Goal: Task Accomplishment & Management: Manage account settings

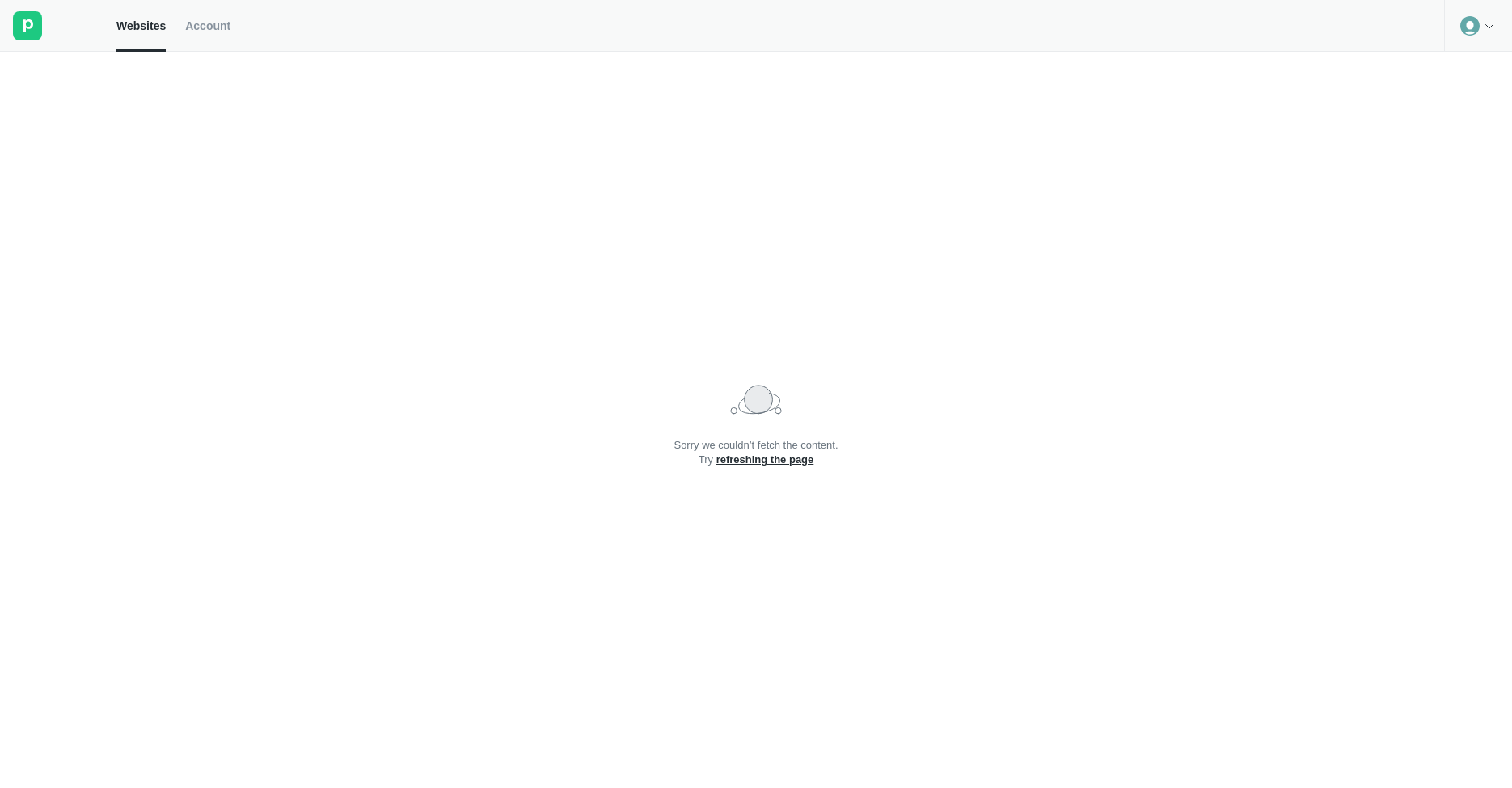
click at [1481, 42] on div at bounding box center [1477, 25] width 68 height 51
click at [1470, 73] on div "Logout" at bounding box center [1477, 67] width 66 height 22
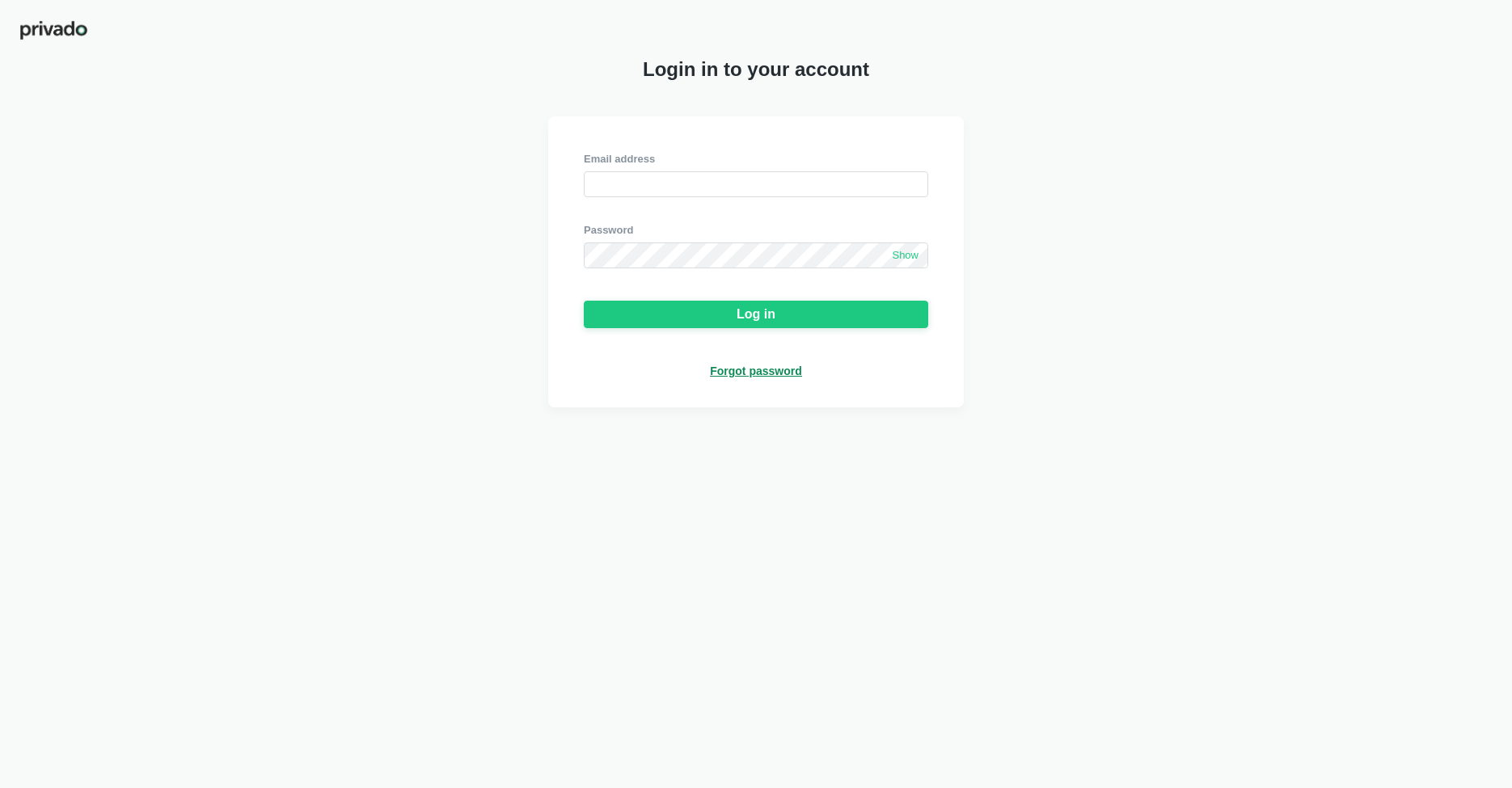
click at [763, 199] on div at bounding box center [756, 210] width 345 height 26
type input "[EMAIL_ADDRESS][DOMAIN_NAME]"
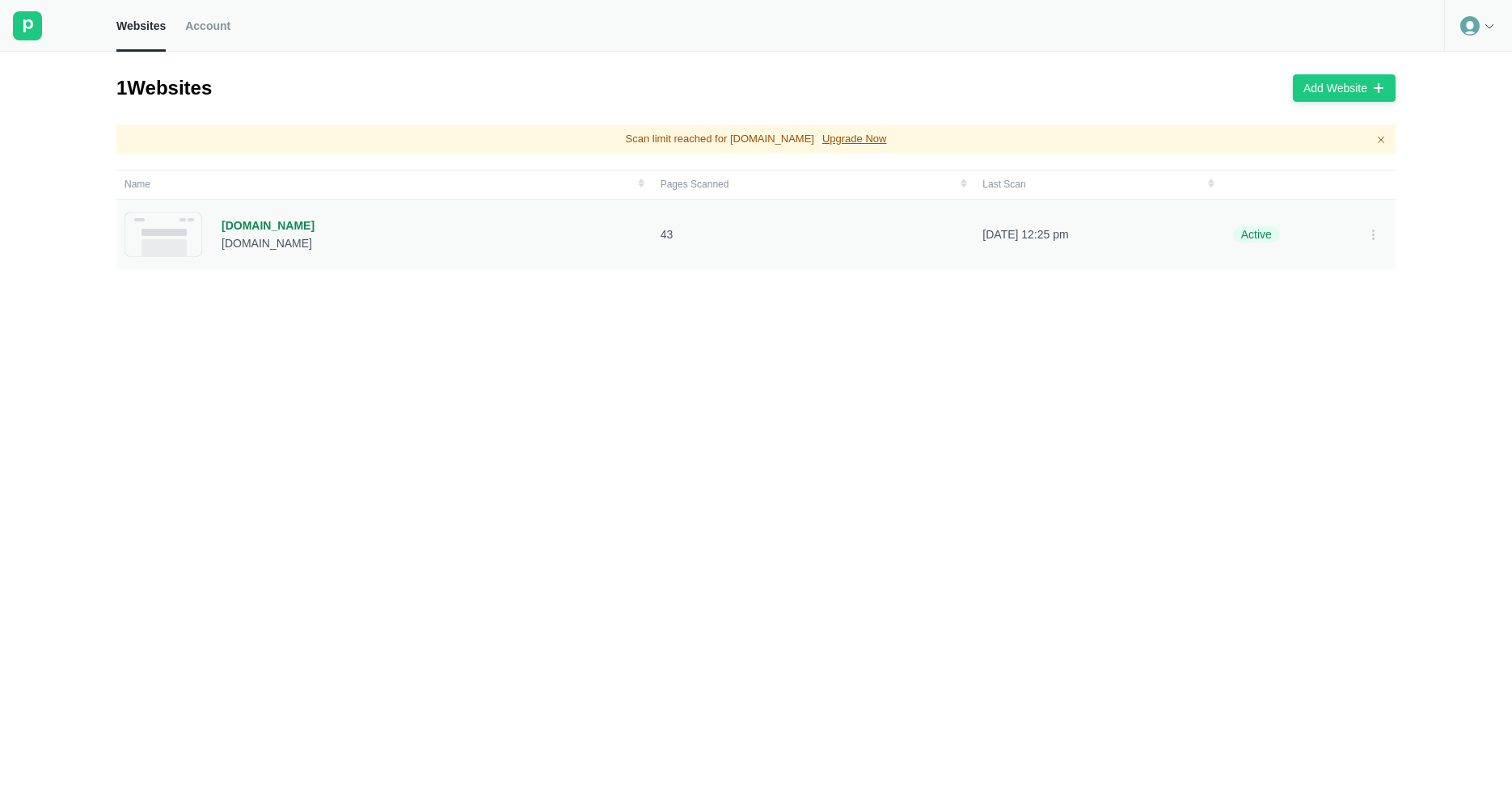
click at [274, 229] on div "[DOMAIN_NAME]" at bounding box center [268, 226] width 93 height 15
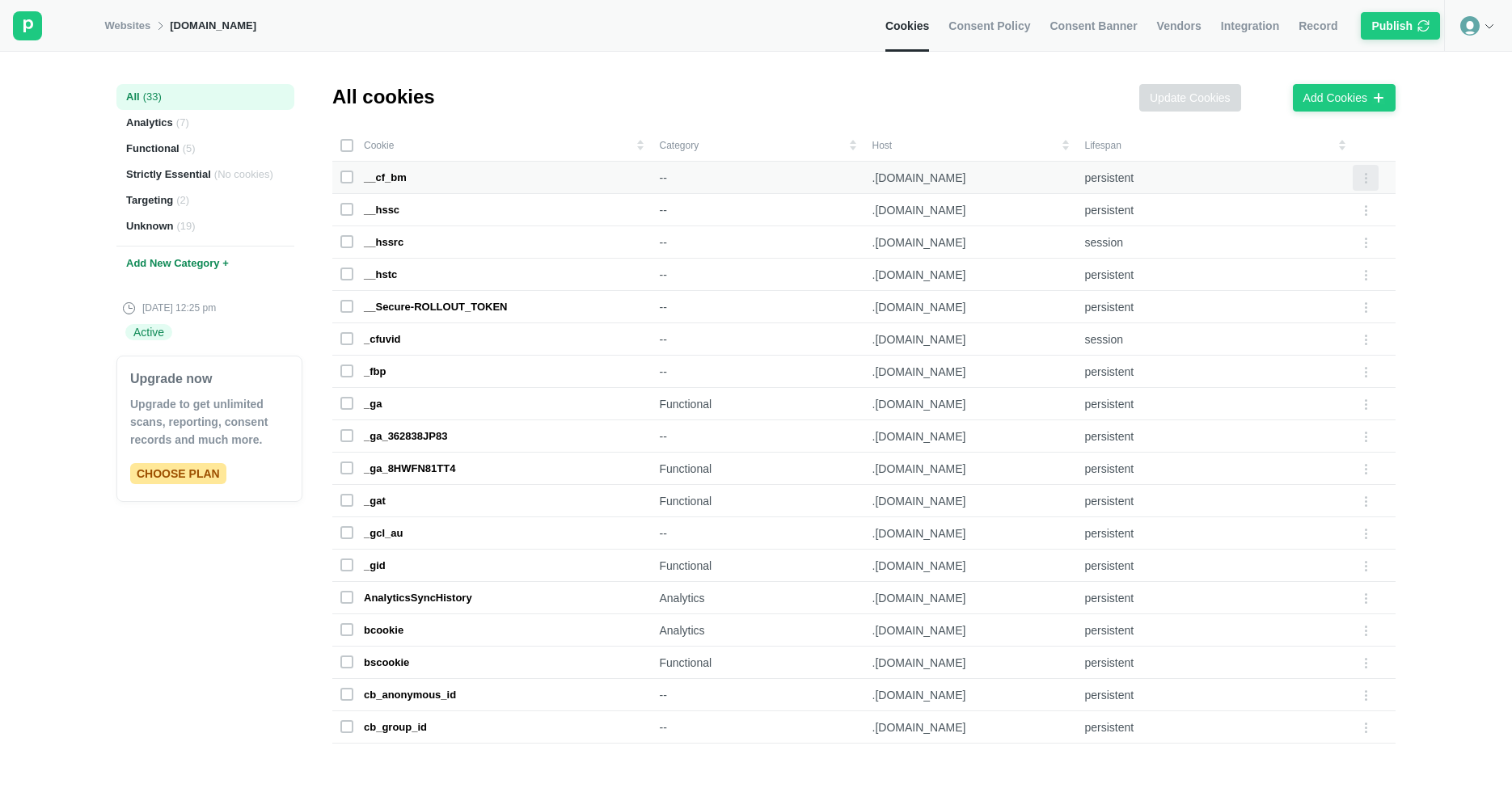
click at [1370, 178] on icon at bounding box center [1365, 177] width 13 height 13
click at [1338, 177] on div "Edit cookie" at bounding box center [1318, 180] width 68 height 22
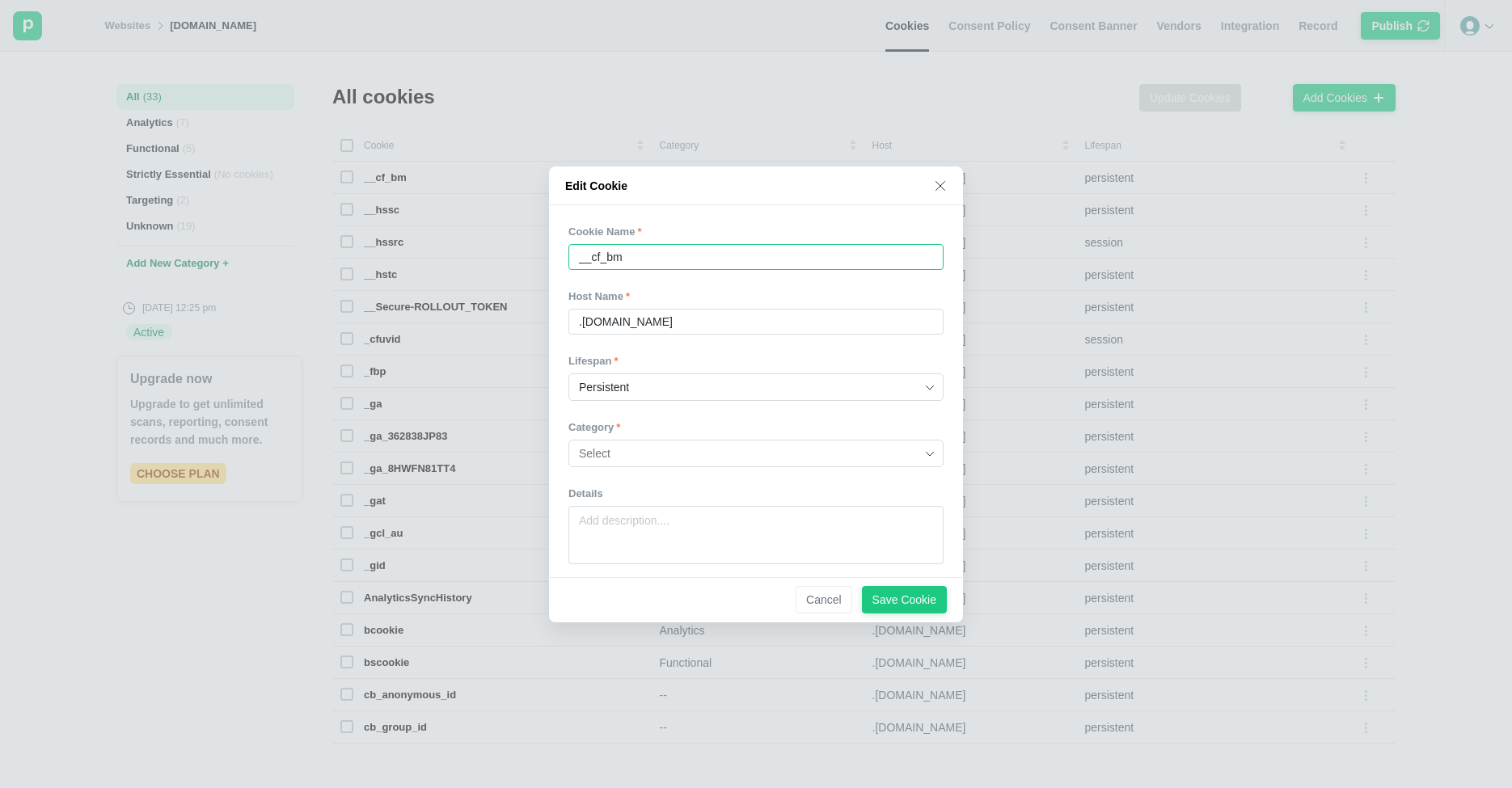
drag, startPoint x: 671, startPoint y: 262, endPoint x: 375, endPoint y: 269, distance: 296.1
click at [375, 269] on div "Edit Cookie Cookie Name __cf_bm Host Name .[DOMAIN_NAME] Lifespan Persistent Ca…" at bounding box center [756, 394] width 1512 height 788
click at [690, 463] on input at bounding box center [750, 454] width 342 height 26
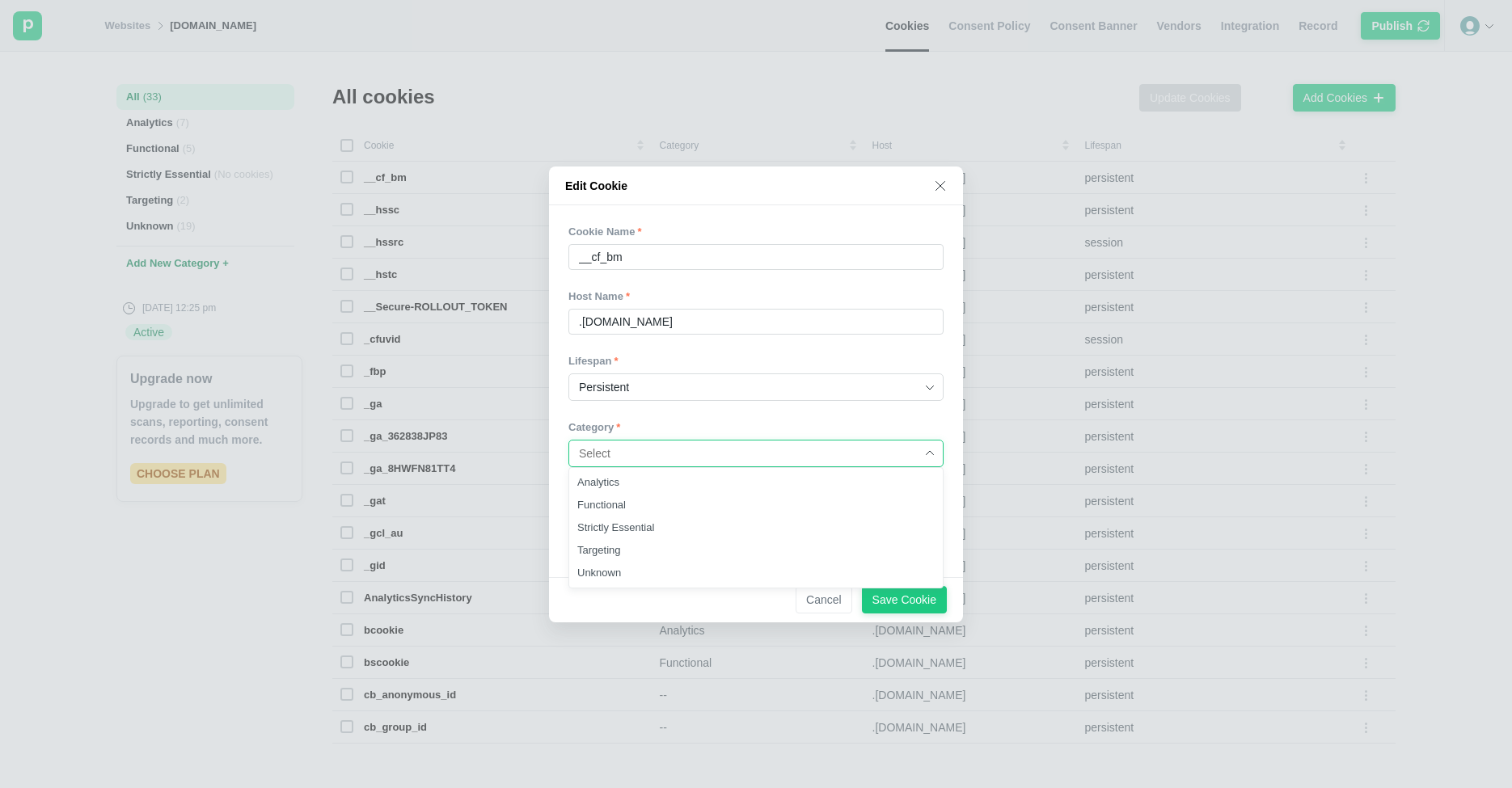
click at [771, 218] on div "Cookie Name __cf_bm Host Name .[DOMAIN_NAME] Lifespan Persistent Category Analy…" at bounding box center [756, 391] width 414 height 372
click at [936, 190] on icon at bounding box center [940, 186] width 9 height 9
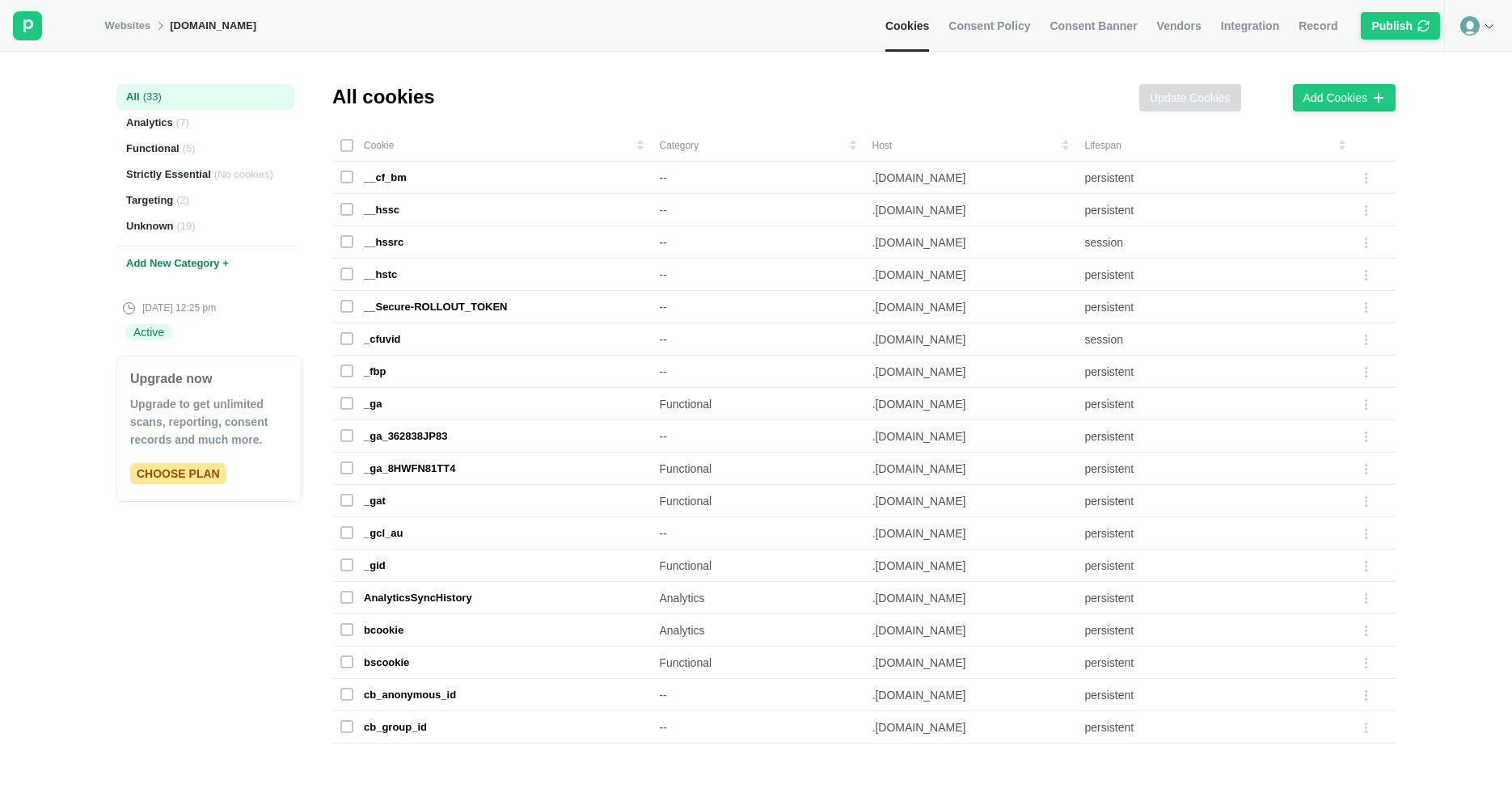
click at [992, 35] on link "Consent Policy" at bounding box center [988, 25] width 81 height 51
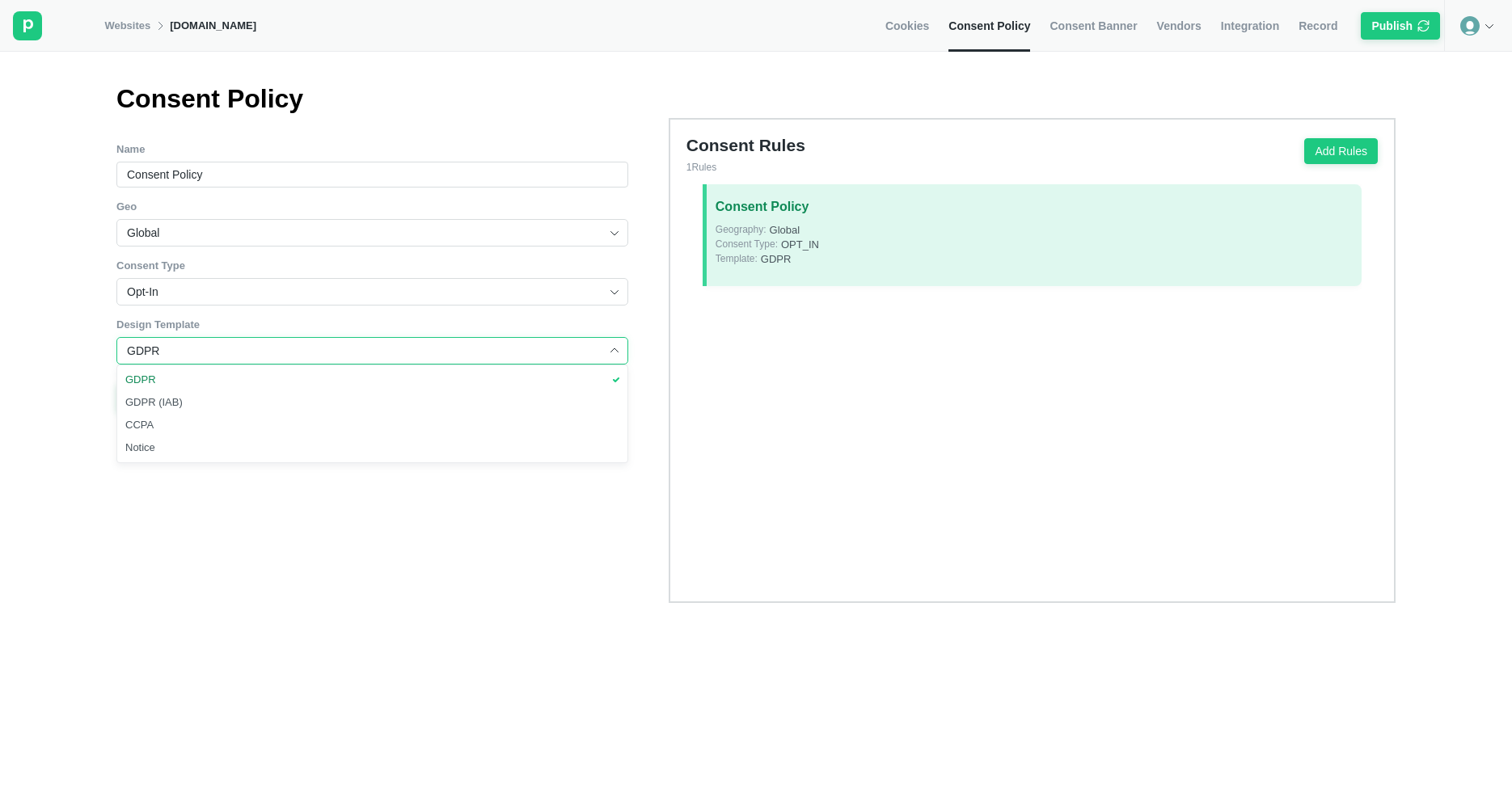
click at [330, 342] on input "GDPR" at bounding box center [366, 351] width 478 height 26
click at [1091, 33] on span "Consent Banner" at bounding box center [1092, 26] width 87 height 15
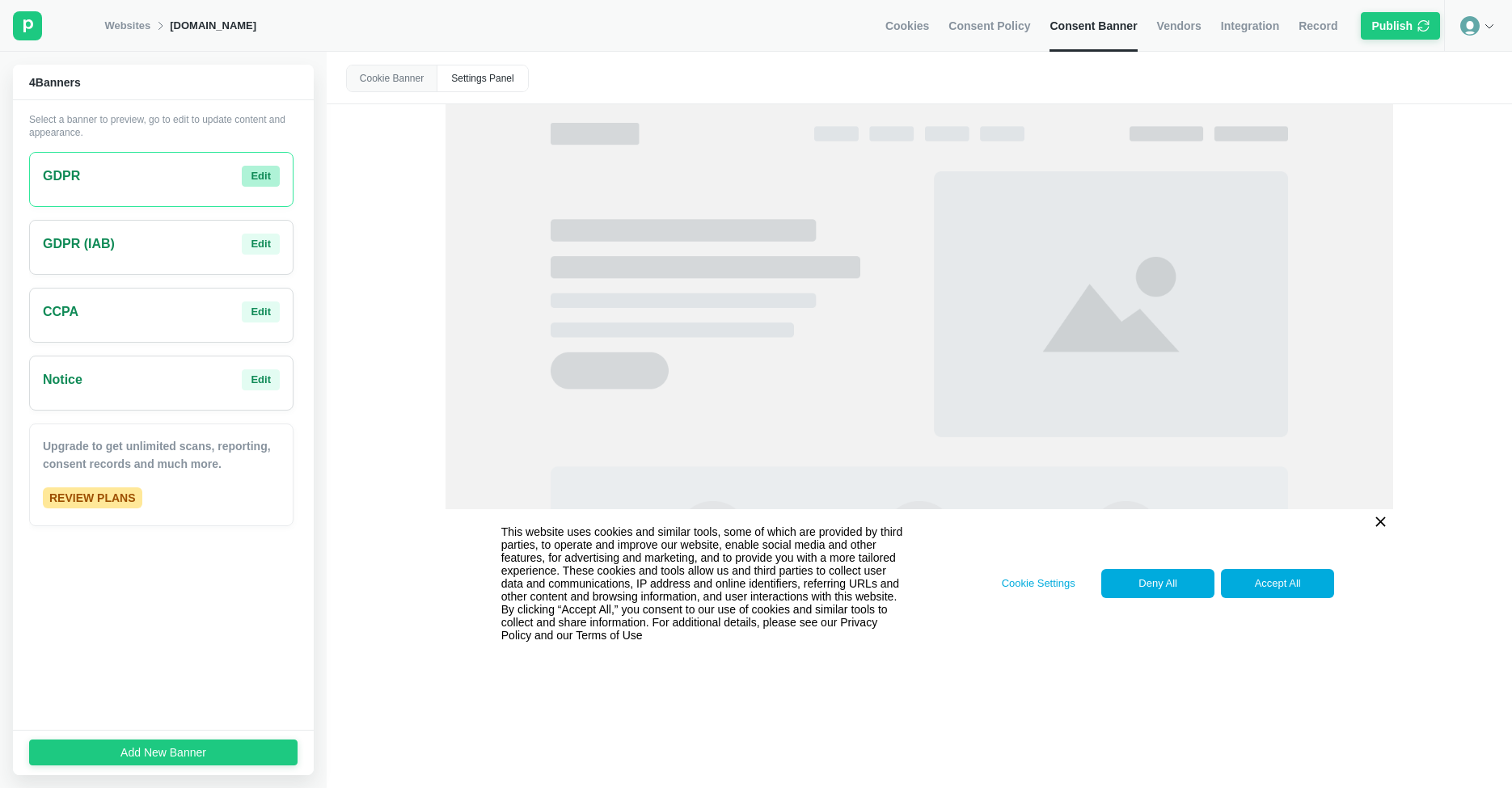
click at [259, 181] on div "Edit" at bounding box center [261, 176] width 21 height 15
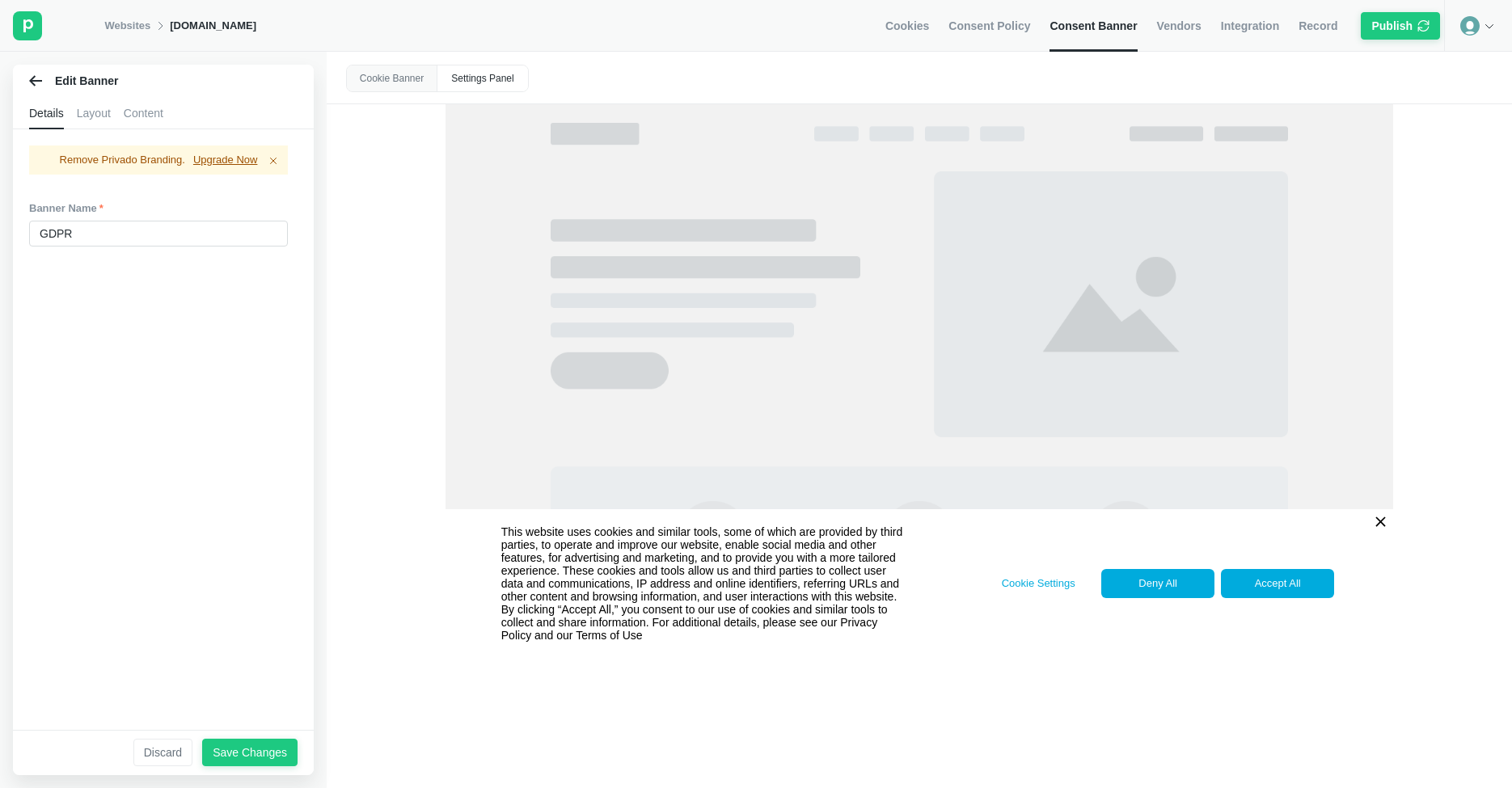
click at [149, 120] on div "Content" at bounding box center [143, 113] width 39 height 33
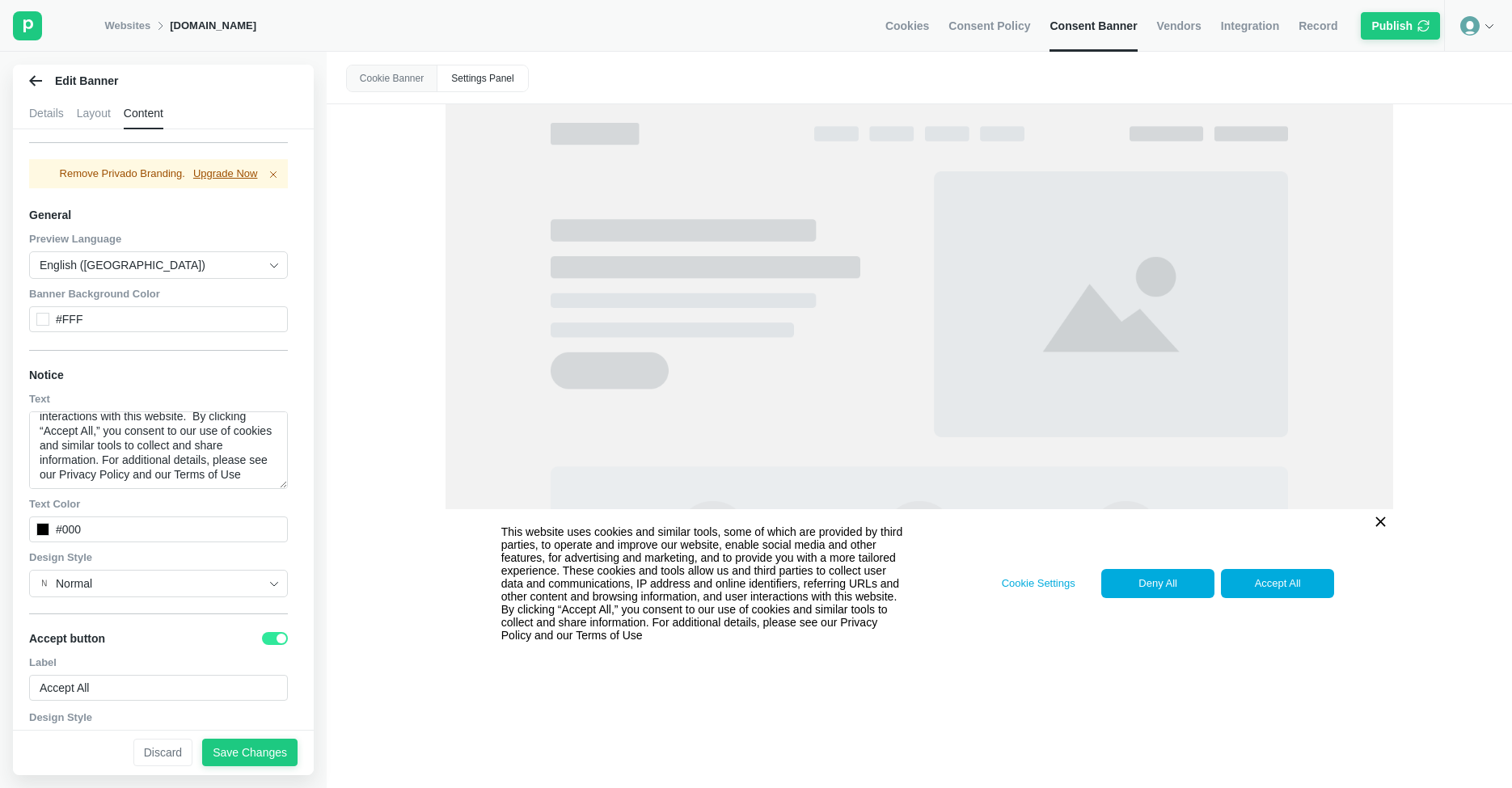
scroll to position [67, 0]
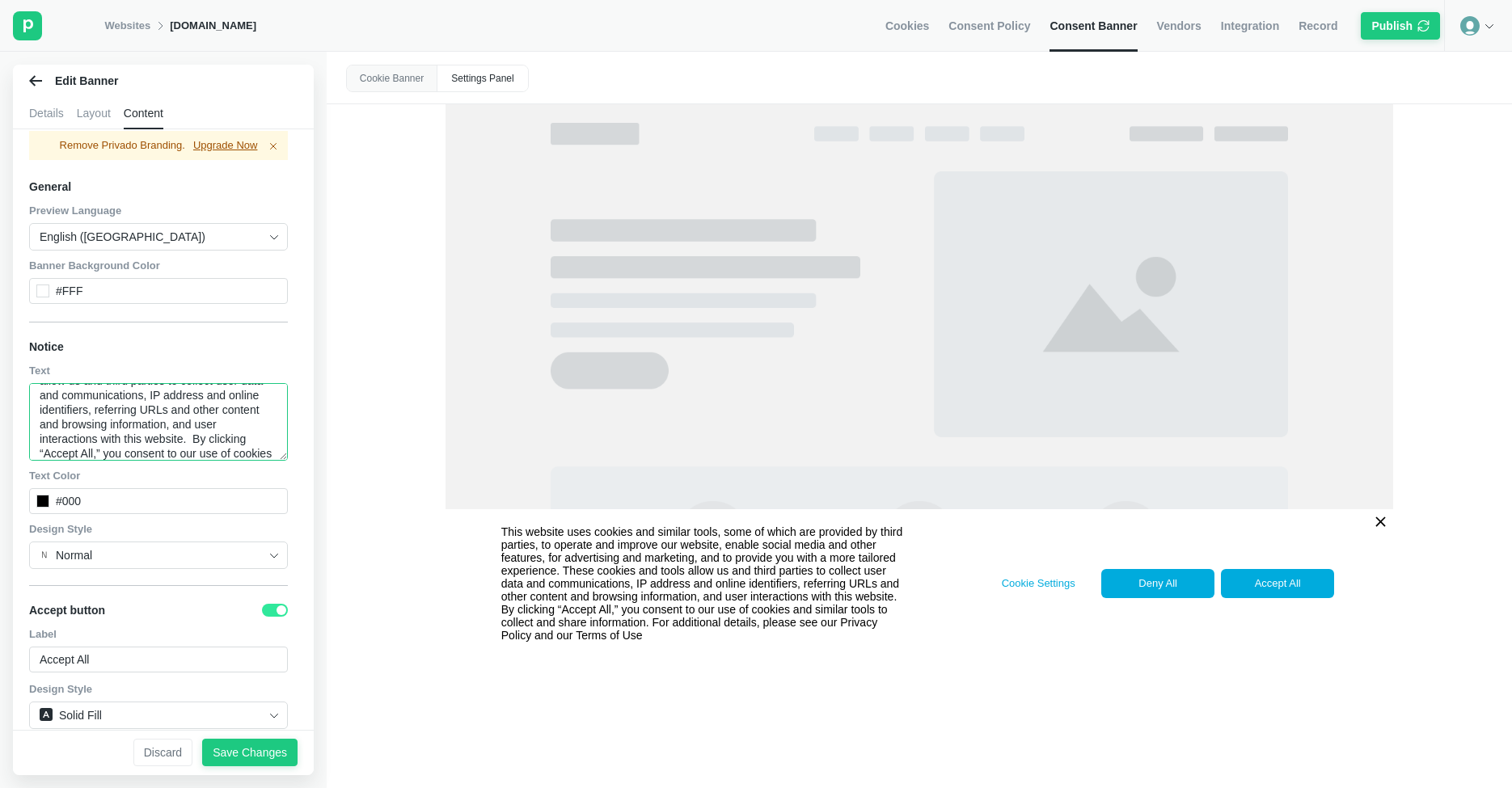
drag, startPoint x: 227, startPoint y: 450, endPoint x: 28, endPoint y: 368, distance: 215.2
click at [28, 368] on div "Banner Content Settings Panel Remove Privado Branding. Upgrade Now General Prev…" at bounding box center [163, 362] width 301 height 600
click at [160, 412] on textarea "This website uses cookies and similar tools, some of which are provided by thir…" at bounding box center [158, 421] width 259 height 77
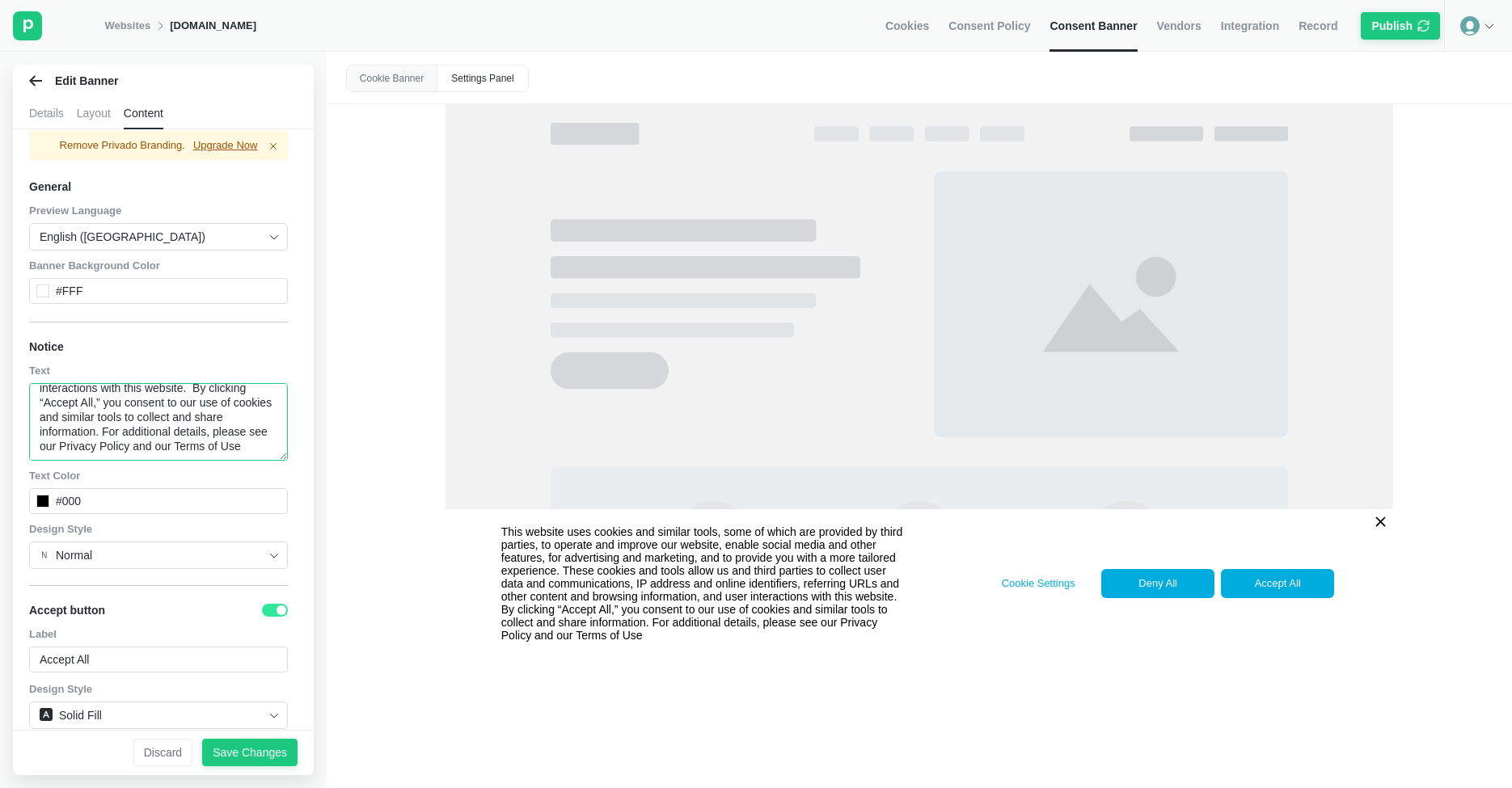
drag, startPoint x: 119, startPoint y: 429, endPoint x: 193, endPoint y: 429, distance: 74.0
click at [193, 429] on textarea "This website uses cookies and similar tools, some of which are provided by thir…" at bounding box center [158, 421] width 259 height 77
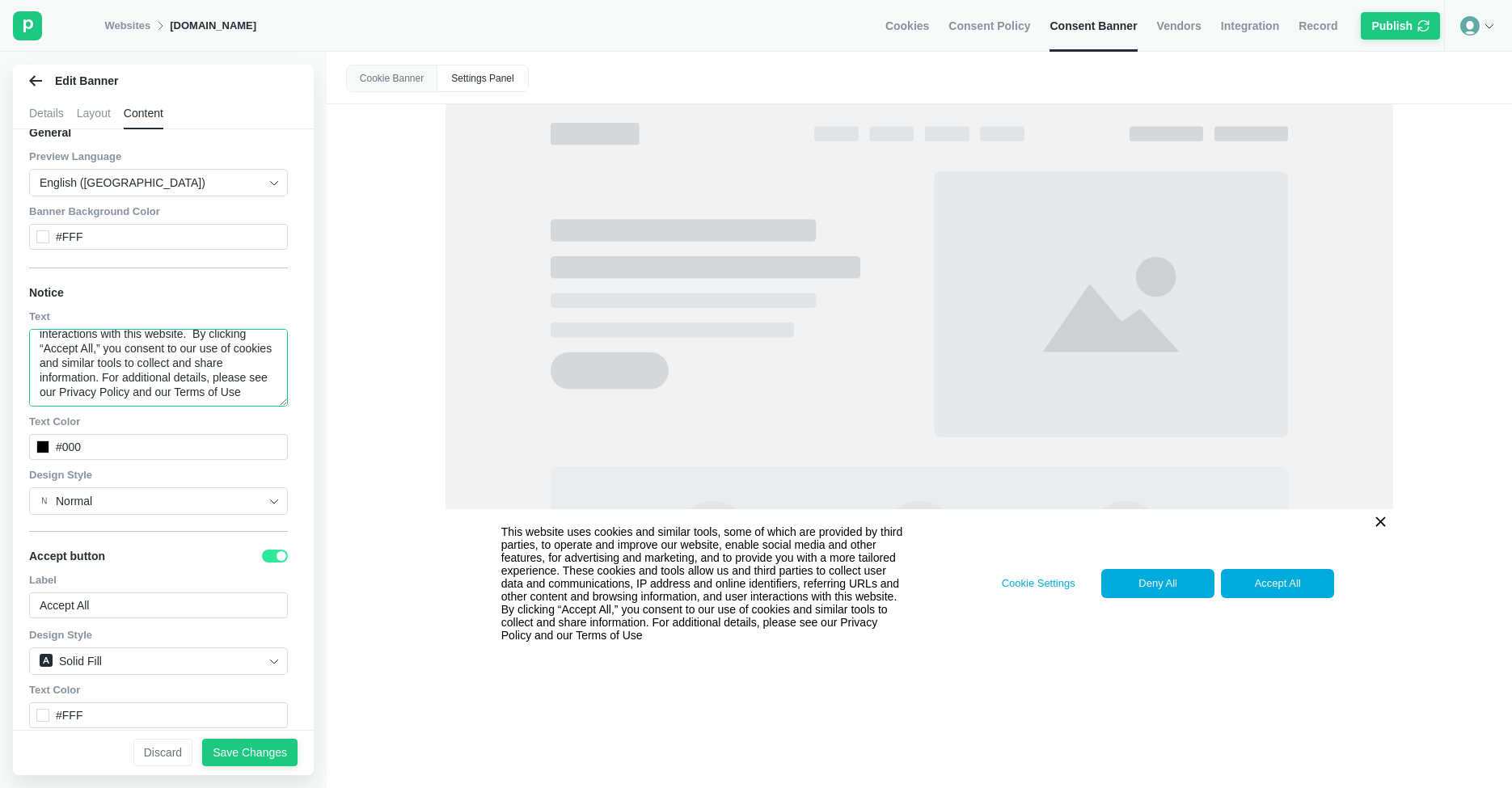
scroll to position [124, 0]
click at [183, 372] on textarea "This website uses cookies and similar tools, some of which are provided by thir…" at bounding box center [158, 364] width 259 height 77
drag, startPoint x: 233, startPoint y: 371, endPoint x: 286, endPoint y: 394, distance: 57.8
click at [288, 394] on div "Banner Content Settings Panel Remove Privado Branding. Upgrade Now General Prev…" at bounding box center [163, 304] width 301 height 600
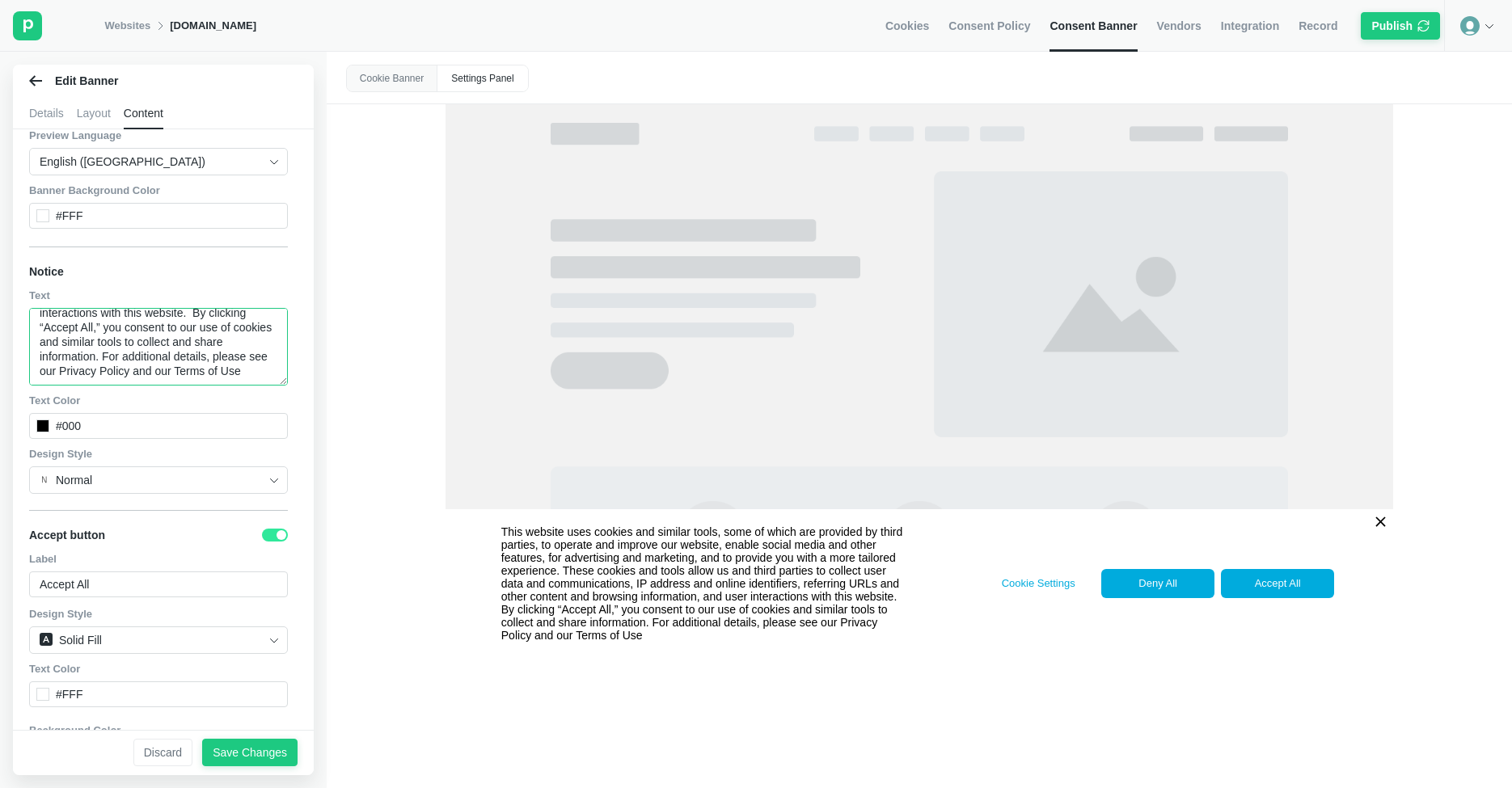
scroll to position [163, 0]
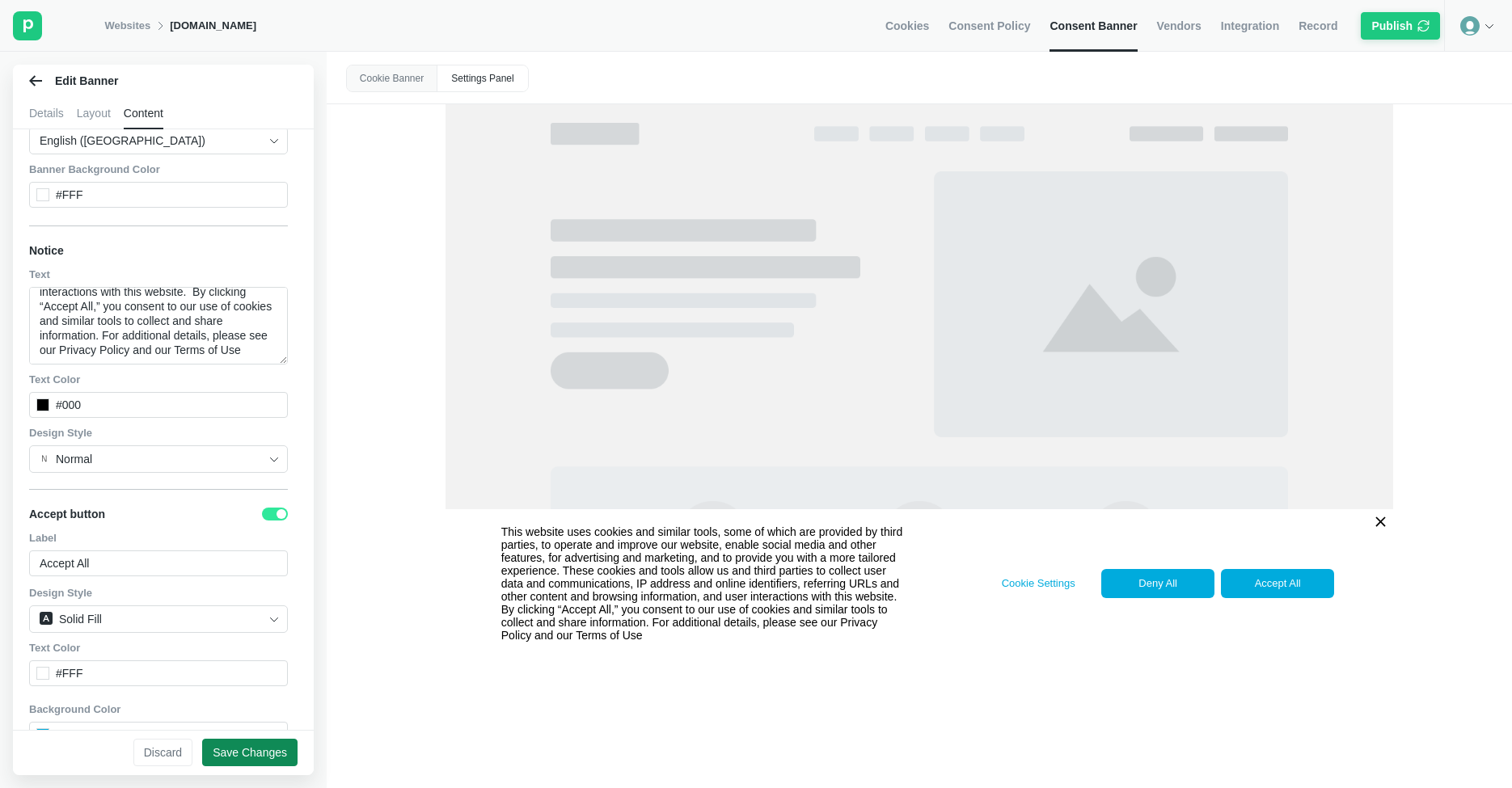
click at [262, 754] on div "Save Changes" at bounding box center [250, 753] width 75 height 15
click at [1490, 21] on img at bounding box center [1488, 24] width 13 height 13
click at [1401, 21] on div "Publish" at bounding box center [1392, 26] width 41 height 15
click at [1401, 21] on span "Error Message" at bounding box center [1381, 25] width 184 height 15
drag, startPoint x: 1488, startPoint y: 50, endPoint x: 1286, endPoint y: 41, distance: 202.2
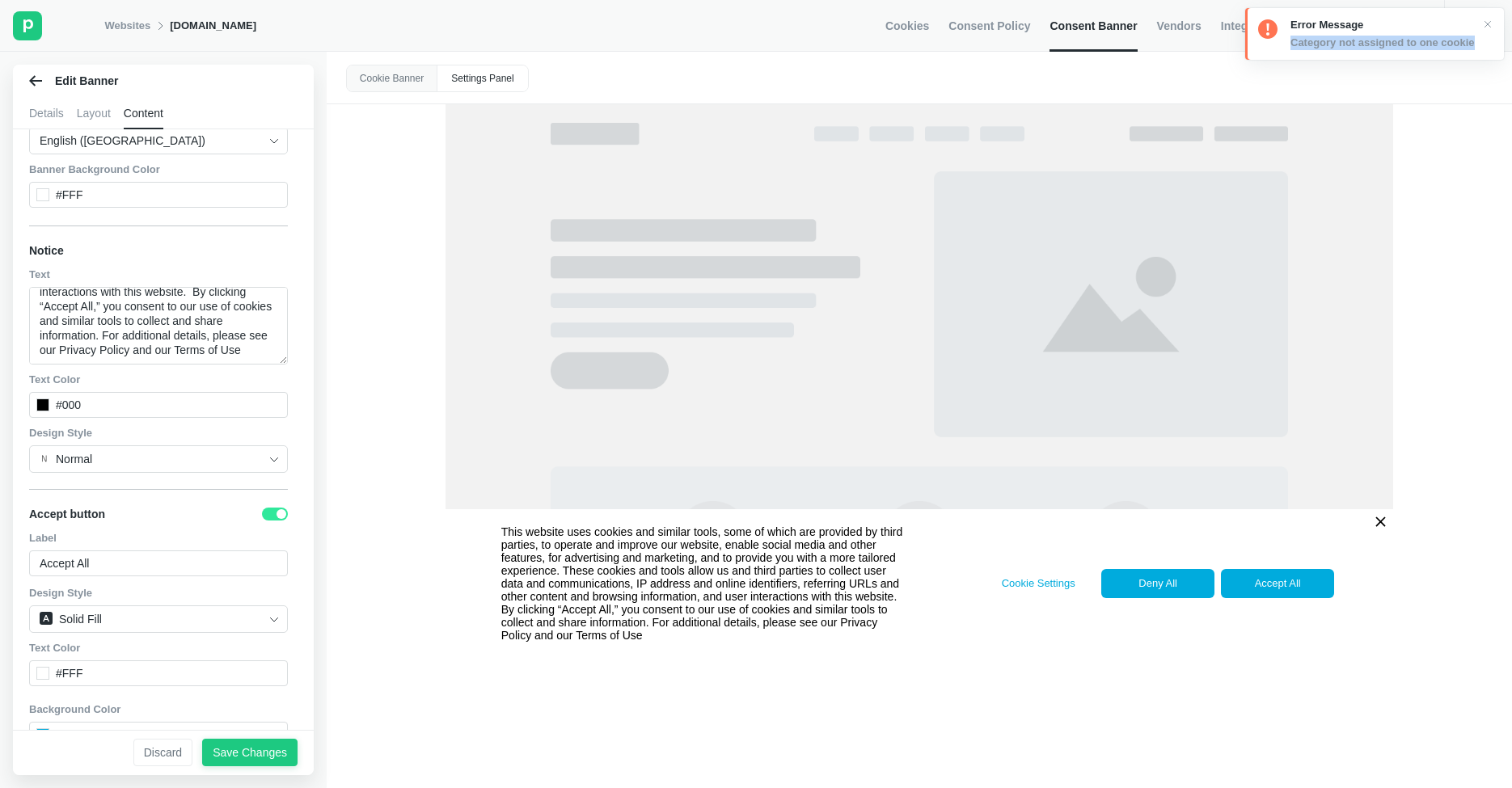
click at [1286, 41] on div "Error Message Category not assigned to one cookie" at bounding box center [1374, 34] width 259 height 51
click at [141, 21] on link "Websites" at bounding box center [127, 26] width 46 height 15
